Goal: Check status: Check status

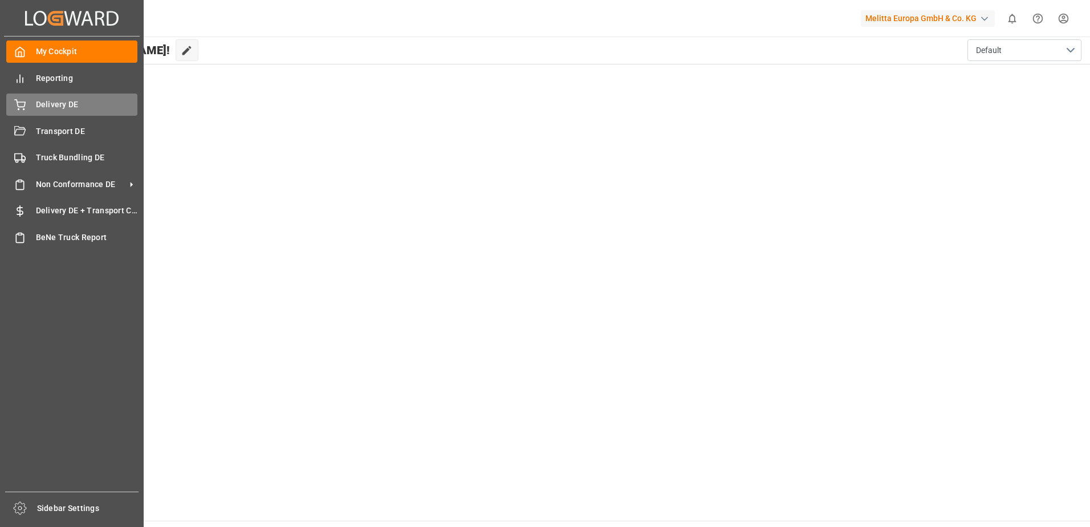
click at [27, 101] on div "Delivery DE Delivery DE" at bounding box center [71, 105] width 131 height 22
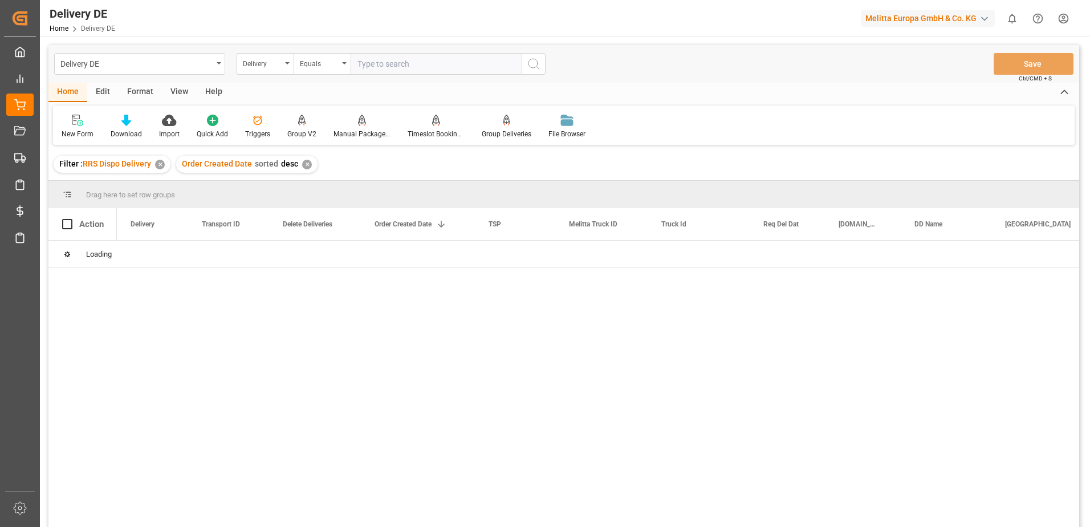
click at [287, 62] on icon "open menu" at bounding box center [287, 63] width 5 height 2
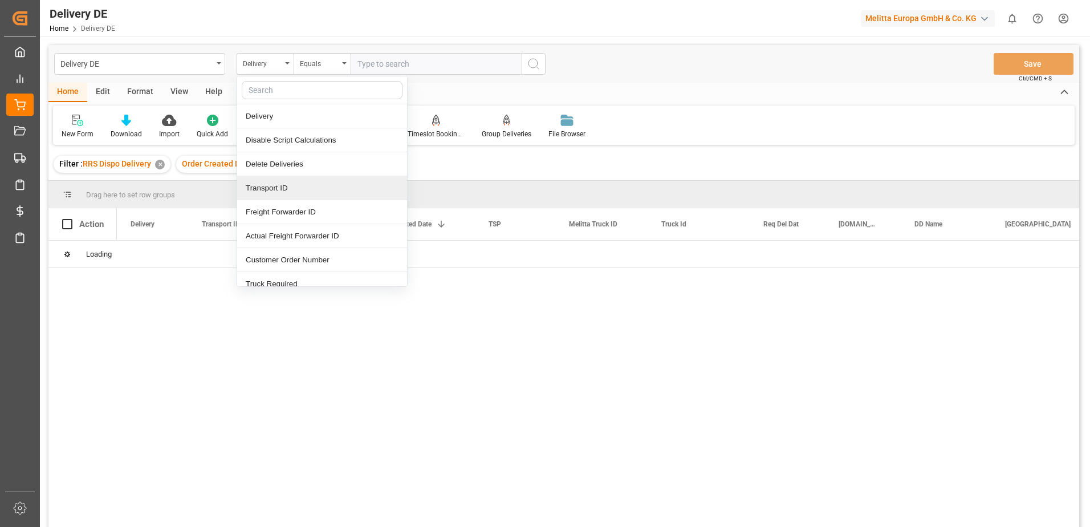
click at [265, 188] on div "Transport ID" at bounding box center [322, 188] width 170 height 24
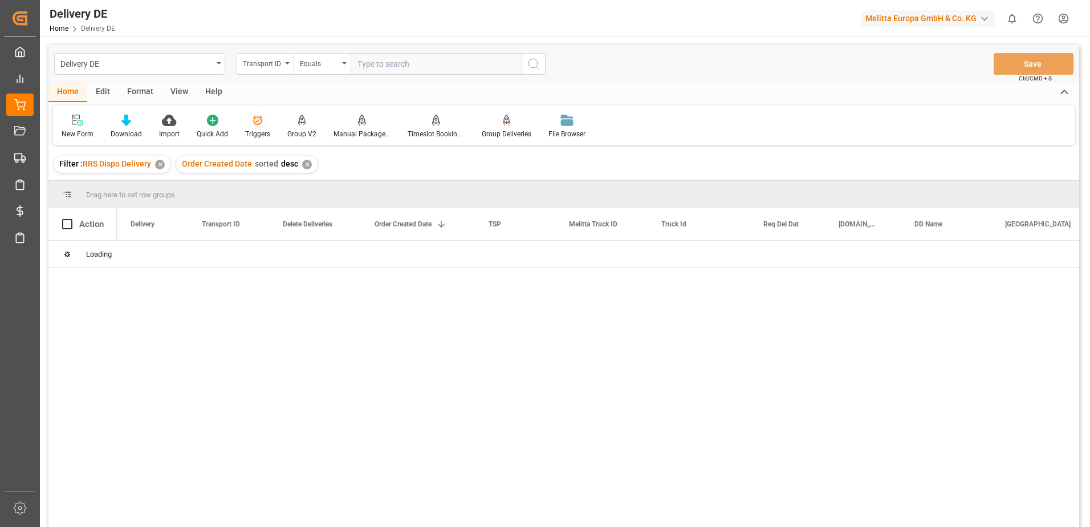
click at [289, 64] on div "Transport ID" at bounding box center [265, 64] width 57 height 22
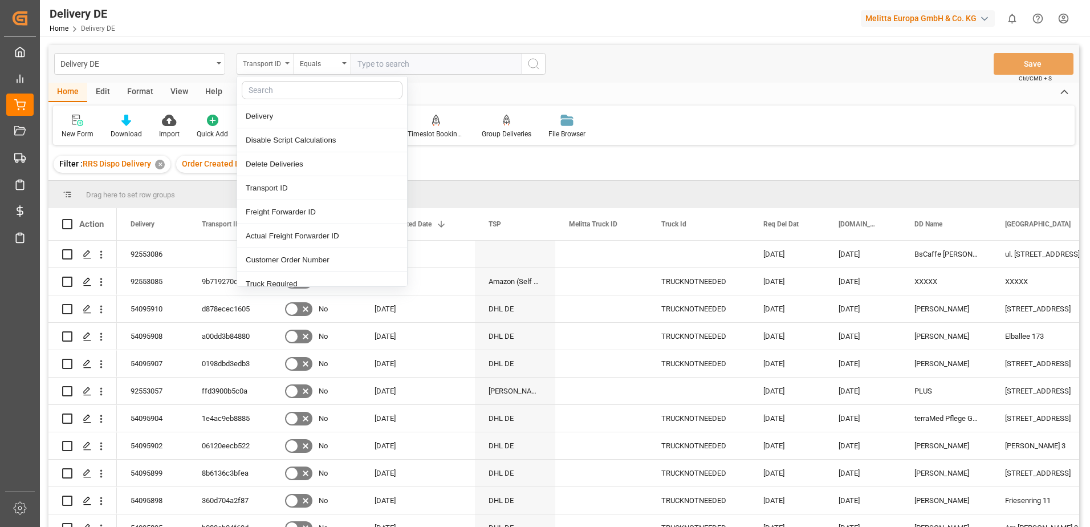
click at [288, 66] on div "Transport ID" at bounding box center [265, 64] width 57 height 22
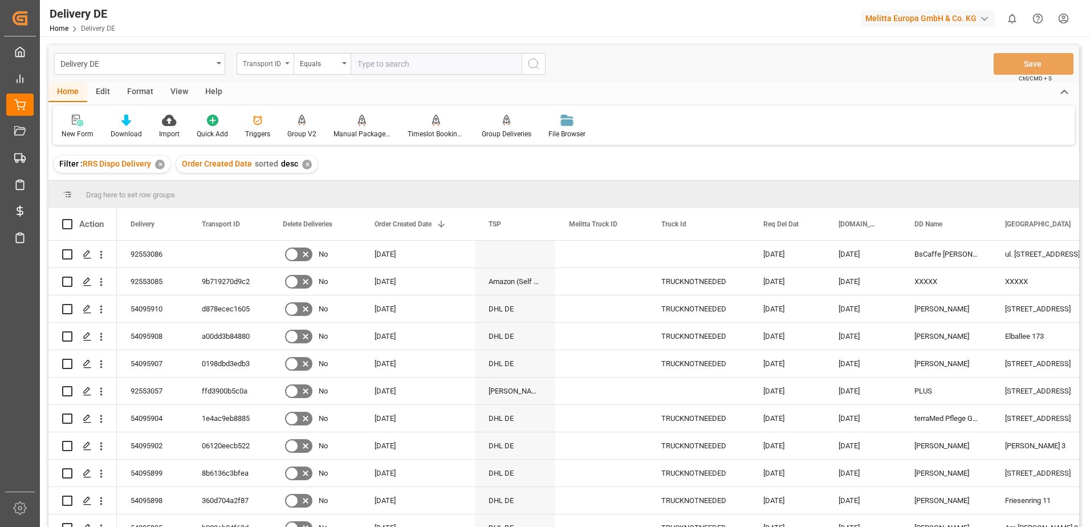
click at [288, 66] on div "Transport ID" at bounding box center [265, 64] width 57 height 22
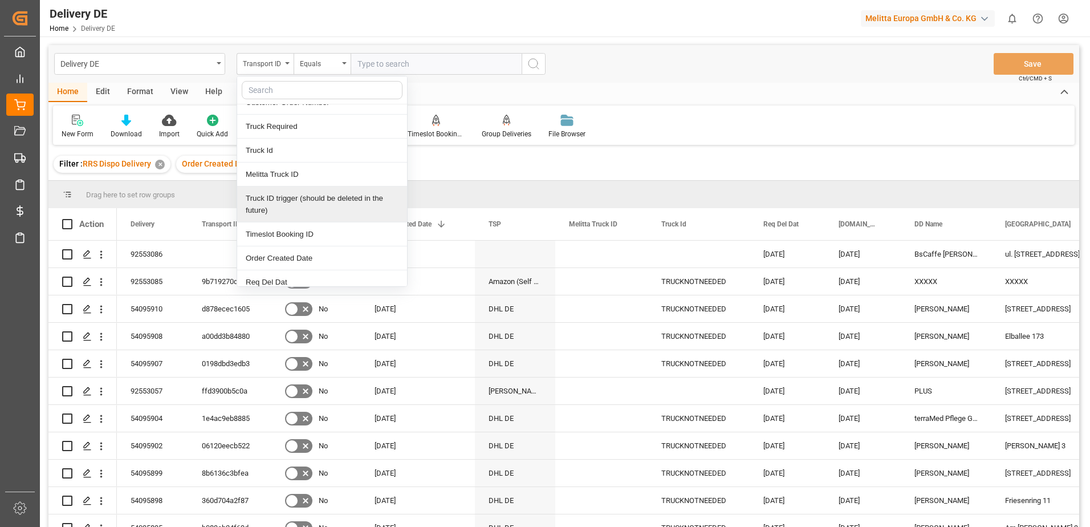
scroll to position [114, 0]
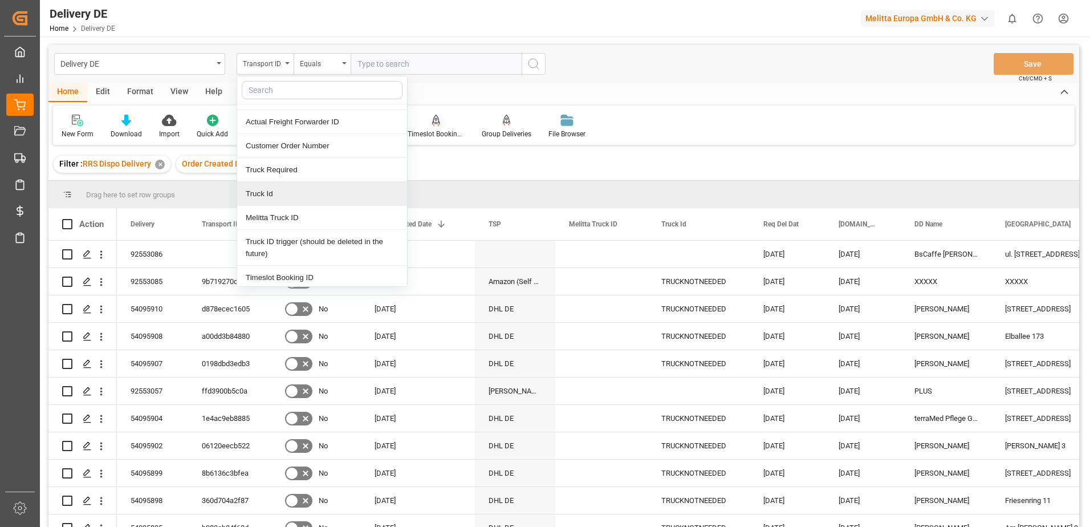
click at [272, 191] on div "Truck Id" at bounding box center [322, 194] width 170 height 24
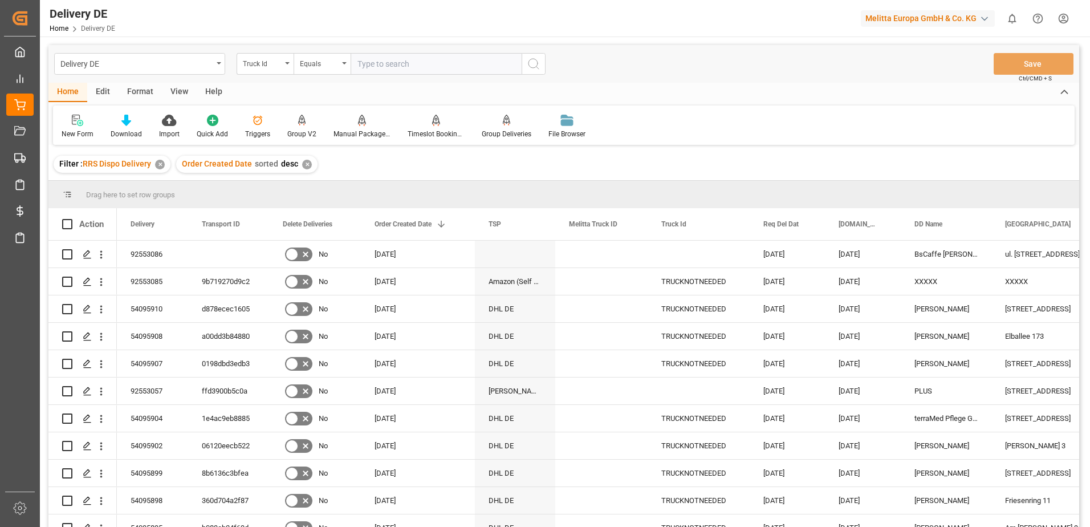
click at [375, 62] on input "text" at bounding box center [436, 64] width 171 height 22
click at [376, 63] on input "text" at bounding box center [436, 64] width 171 height 22
paste input "7992124296db"
type input "7992124296db"
click at [376, 61] on icon "search button" at bounding box center [534, 64] width 14 height 14
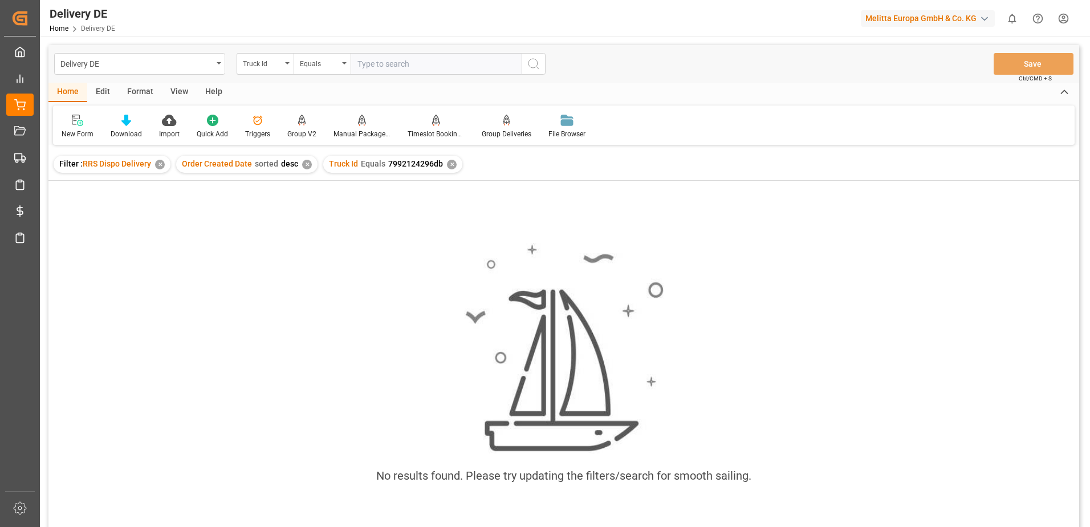
click at [376, 162] on div "✕" at bounding box center [452, 165] width 10 height 10
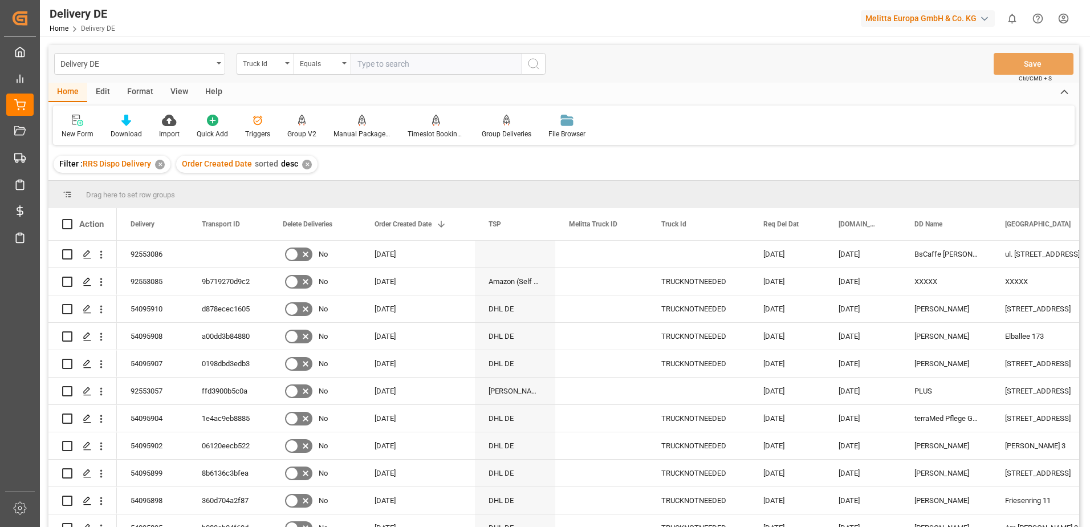
click at [376, 66] on input "text" at bounding box center [436, 64] width 171 height 22
click at [376, 70] on input "text" at bounding box center [436, 64] width 171 height 22
paste input "7992124296db"
type input "7992124296db"
drag, startPoint x: 539, startPoint y: 62, endPoint x: 533, endPoint y: 67, distance: 8.1
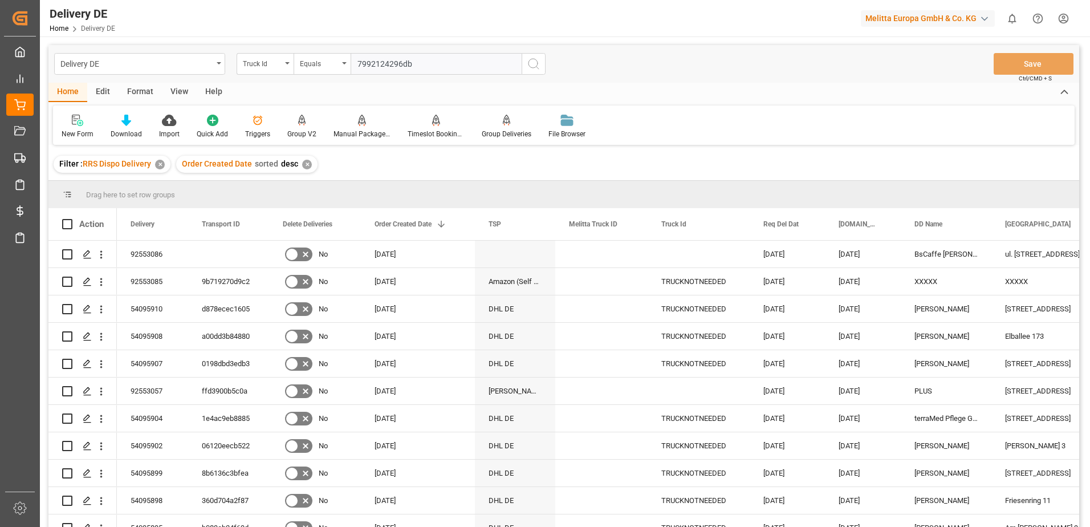
click at [376, 62] on icon "search button" at bounding box center [534, 64] width 14 height 14
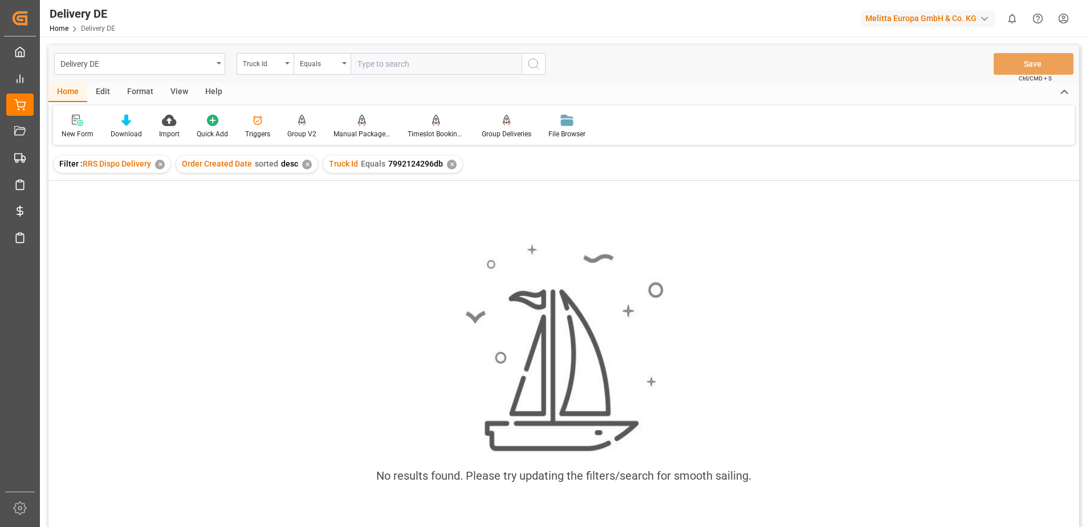
click at [376, 161] on div "✕" at bounding box center [452, 165] width 10 height 10
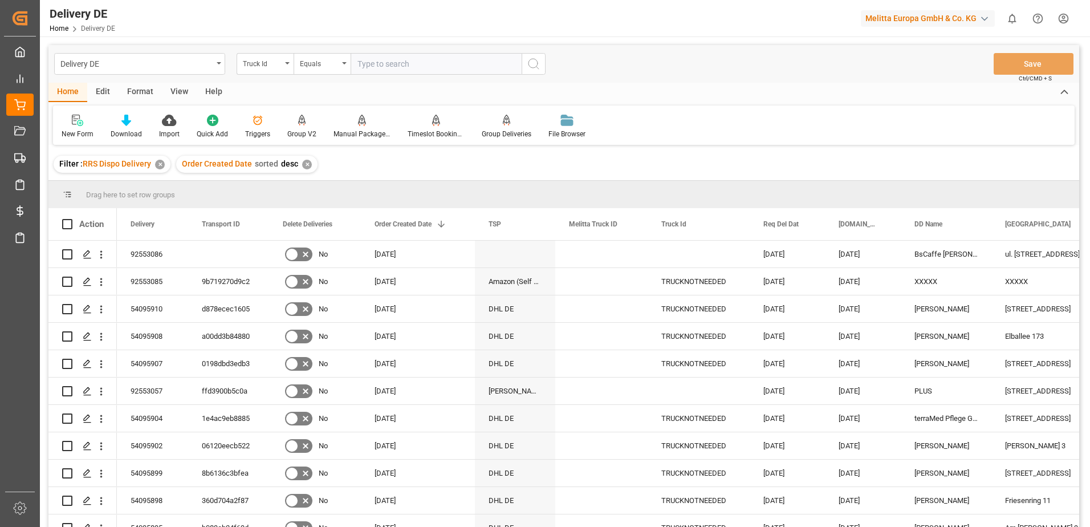
click at [289, 64] on icon "open menu" at bounding box center [287, 63] width 5 height 2
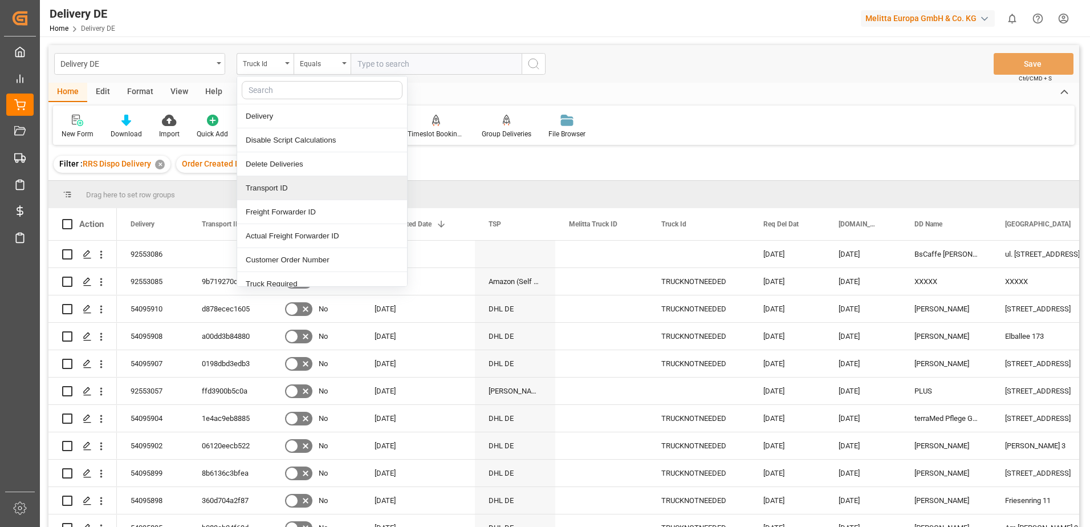
click at [281, 195] on div "Transport ID" at bounding box center [322, 188] width 170 height 24
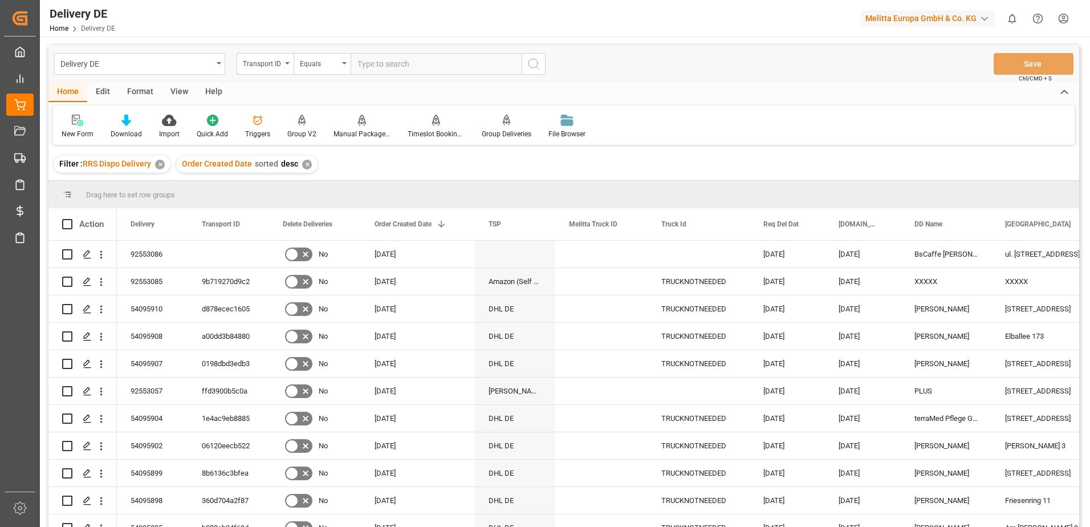
click at [367, 67] on input "text" at bounding box center [436, 64] width 171 height 22
click at [376, 67] on input "text" at bounding box center [436, 64] width 171 height 22
paste input "7992124296db"
type input "7992124296db"
click at [376, 67] on circle "search button" at bounding box center [533, 63] width 9 height 9
